Goal: Find contact information

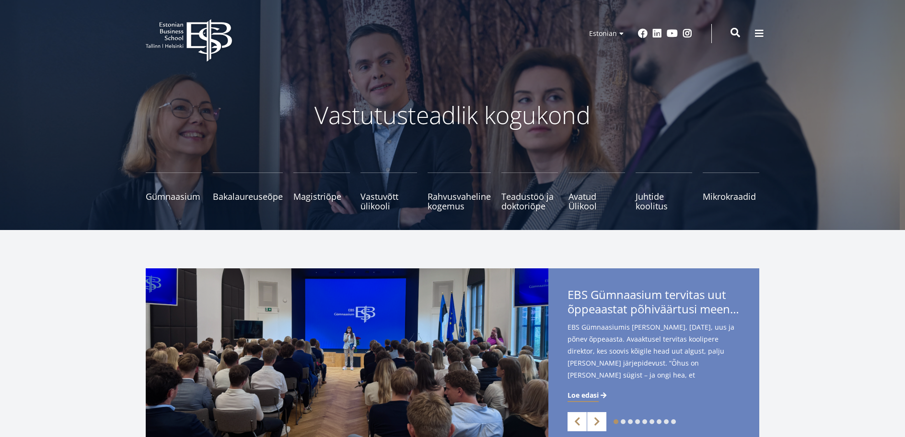
click at [736, 37] on span at bounding box center [736, 33] width 10 height 10
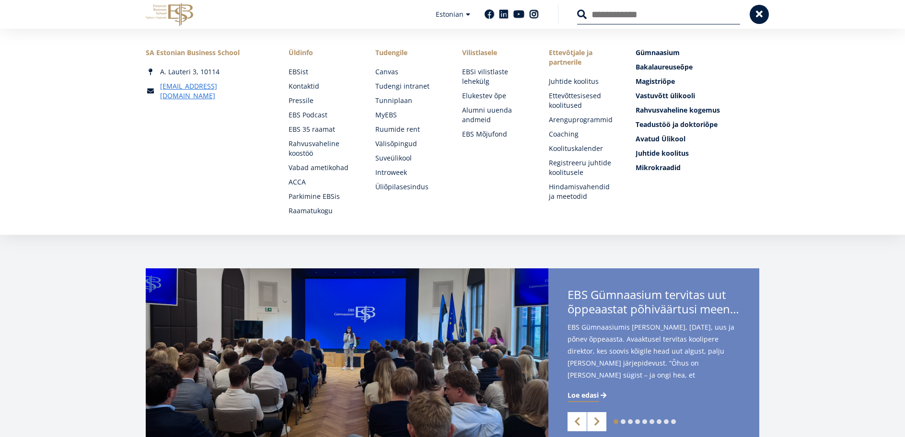
click at [628, 19] on input "Otsing" at bounding box center [658, 14] width 163 height 20
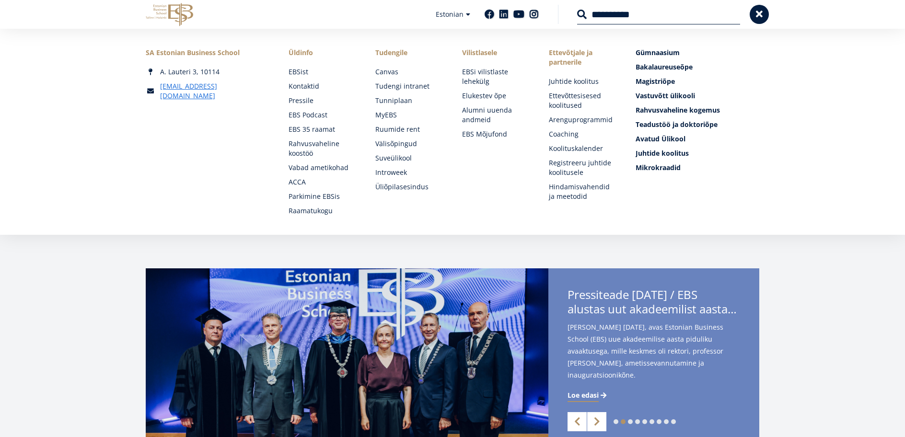
type input "**********"
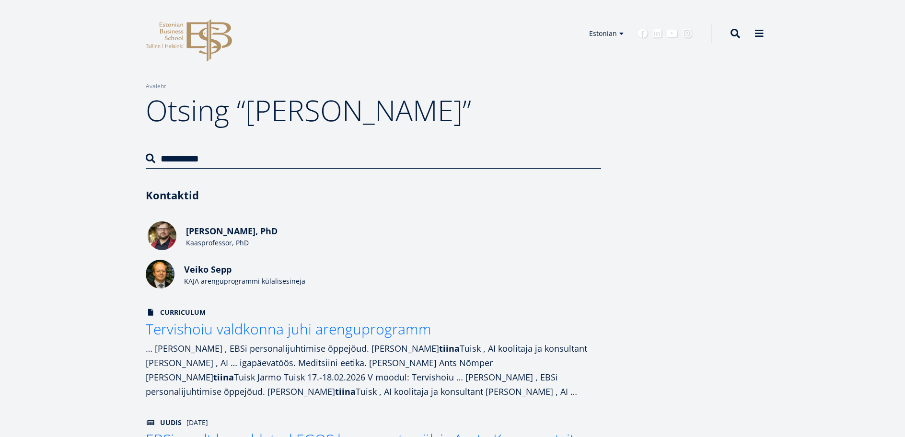
click at [209, 235] on span "Veiko Karu, PhD" at bounding box center [232, 231] width 92 height 12
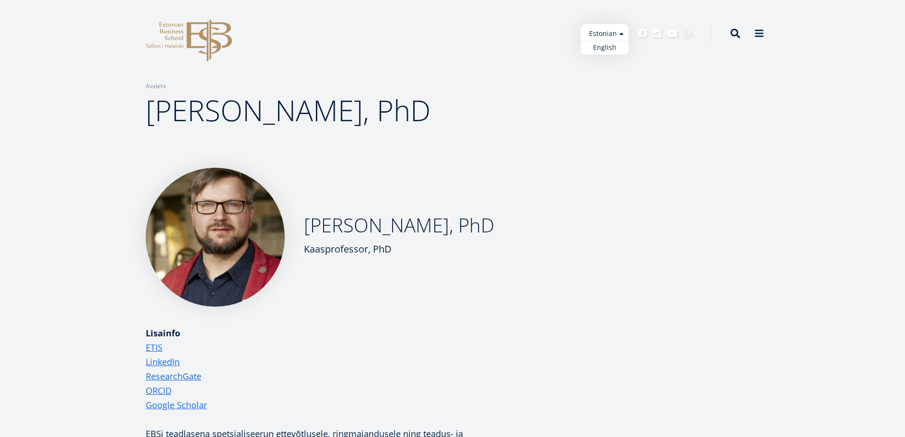
click at [605, 34] on ul "Estonian English" at bounding box center [605, 39] width 48 height 31
click at [601, 49] on link "English" at bounding box center [605, 48] width 48 height 14
